Goal: Task Accomplishment & Management: Manage account settings

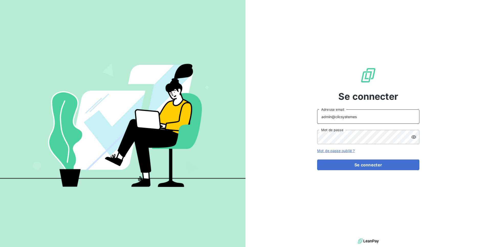
drag, startPoint x: 362, startPoint y: 119, endPoint x: 339, endPoint y: 118, distance: 22.8
click at [339, 118] on input "admin@clicsystemes" at bounding box center [368, 117] width 102 height 14
type input "admin@aaalocatour"
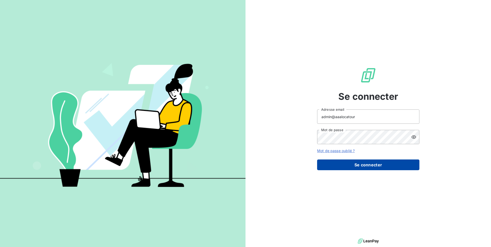
click at [356, 169] on button "Se connecter" at bounding box center [368, 165] width 102 height 11
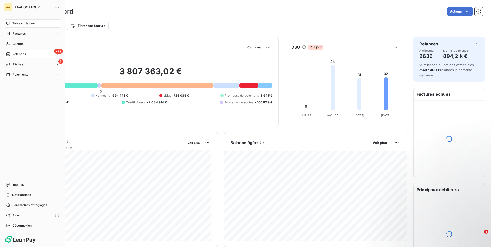
click at [21, 55] on span "Relances" at bounding box center [19, 54] width 14 height 5
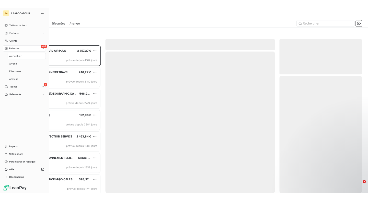
scroll to position [197, 110]
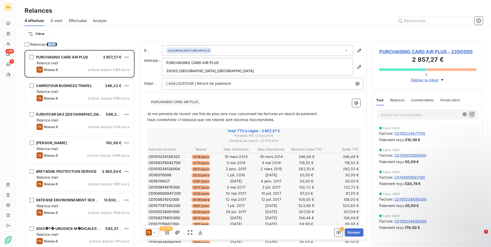
drag, startPoint x: 48, startPoint y: 43, endPoint x: 58, endPoint y: 44, distance: 9.5
click at [58, 44] on div "Relances 2637" at bounding box center [80, 44] width 110 height 5
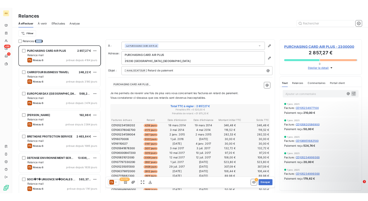
scroll to position [151, 79]
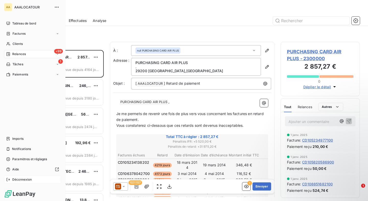
click at [27, 177] on div "Déconnexion" at bounding box center [32, 180] width 57 height 8
